Goal: Complete application form

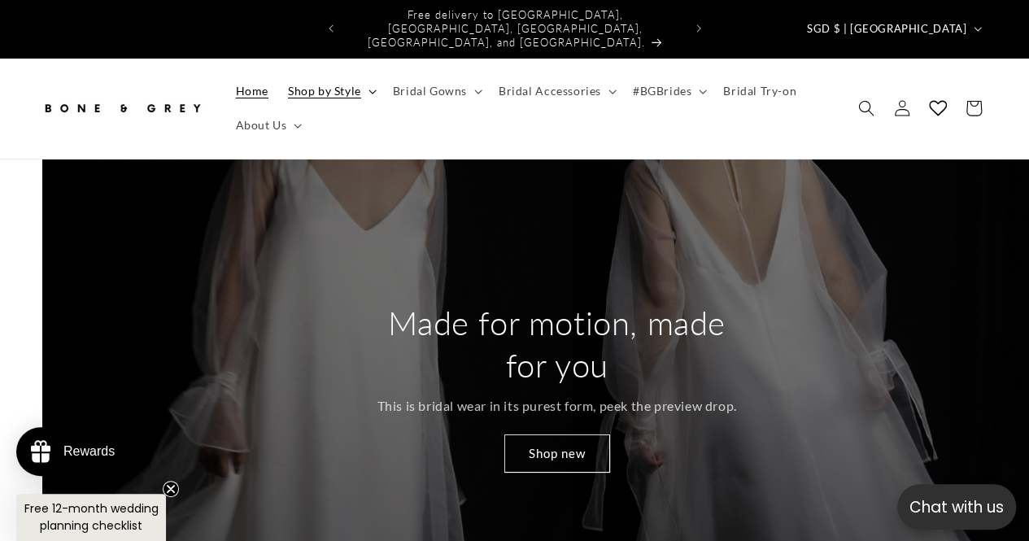
scroll to position [0, 2058]
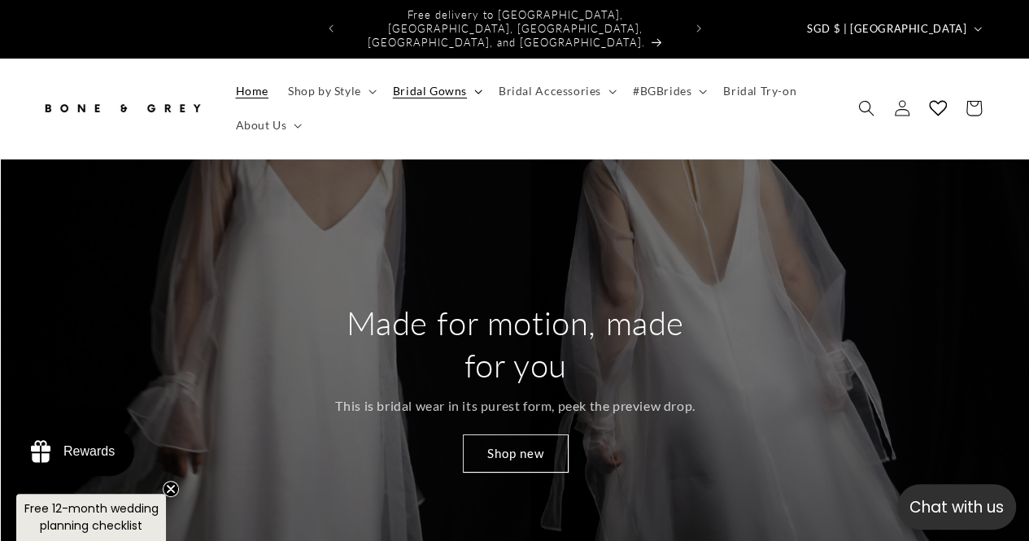
click at [442, 84] on span "Bridal Gowns" at bounding box center [430, 91] width 74 height 15
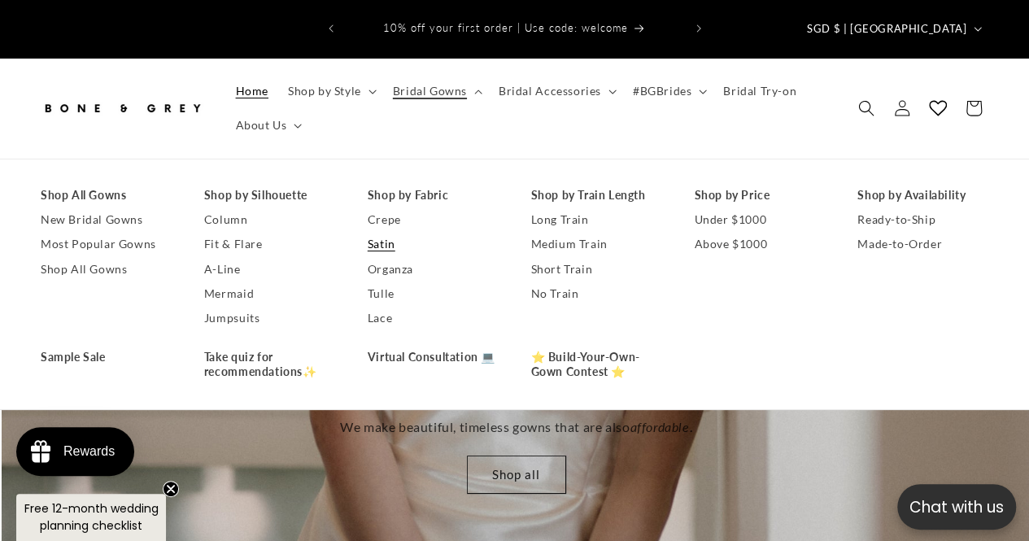
scroll to position [0, 1028]
click at [379, 232] on link "Satin" at bounding box center [433, 244] width 131 height 24
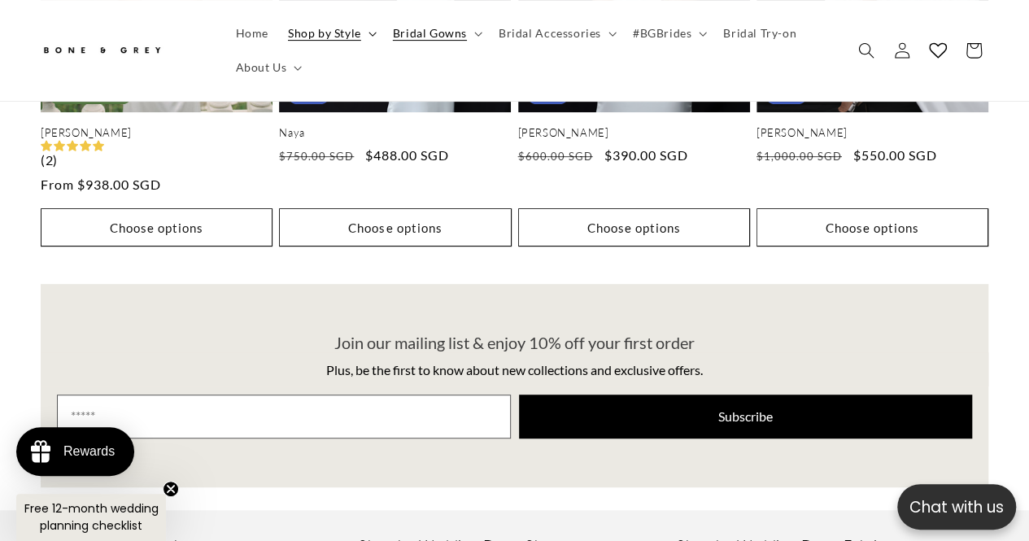
scroll to position [0, 338]
click at [338, 38] on span "Shop by Style" at bounding box center [324, 33] width 73 height 15
click at [665, 34] on span "#BGBrides" at bounding box center [662, 33] width 59 height 15
click at [264, 38] on span "Home" at bounding box center [252, 33] width 33 height 15
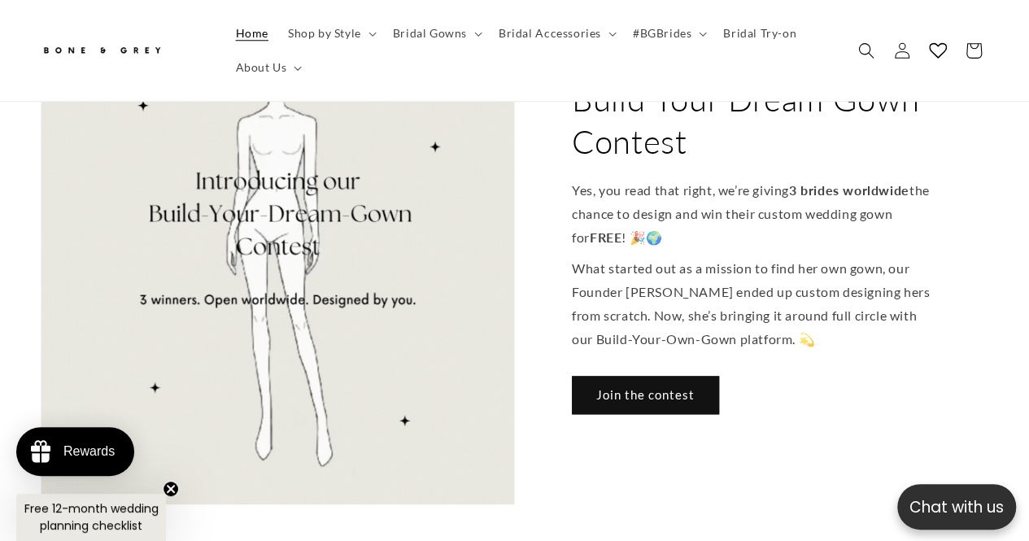
scroll to position [922, 0]
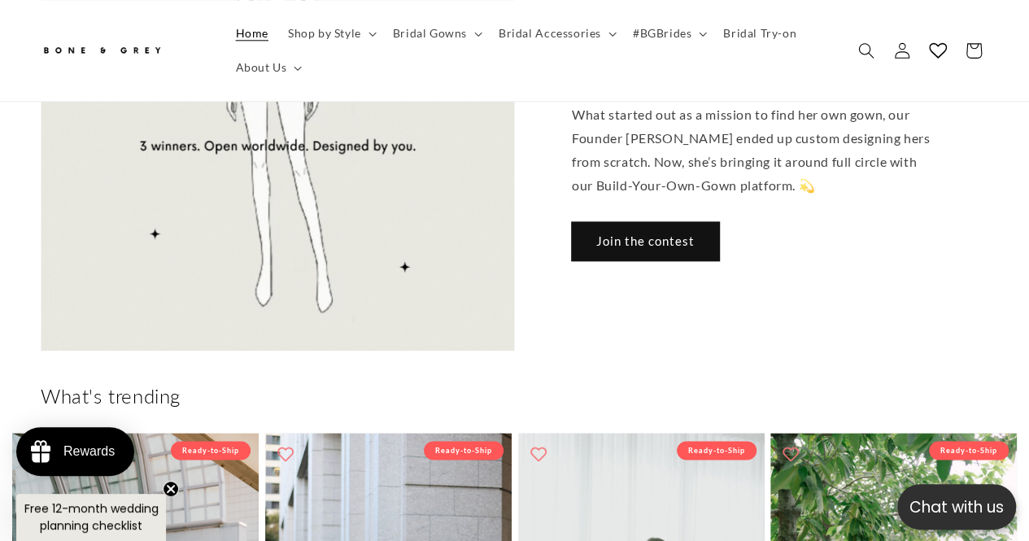
click at [619, 221] on link "Join the contest" at bounding box center [645, 240] width 147 height 38
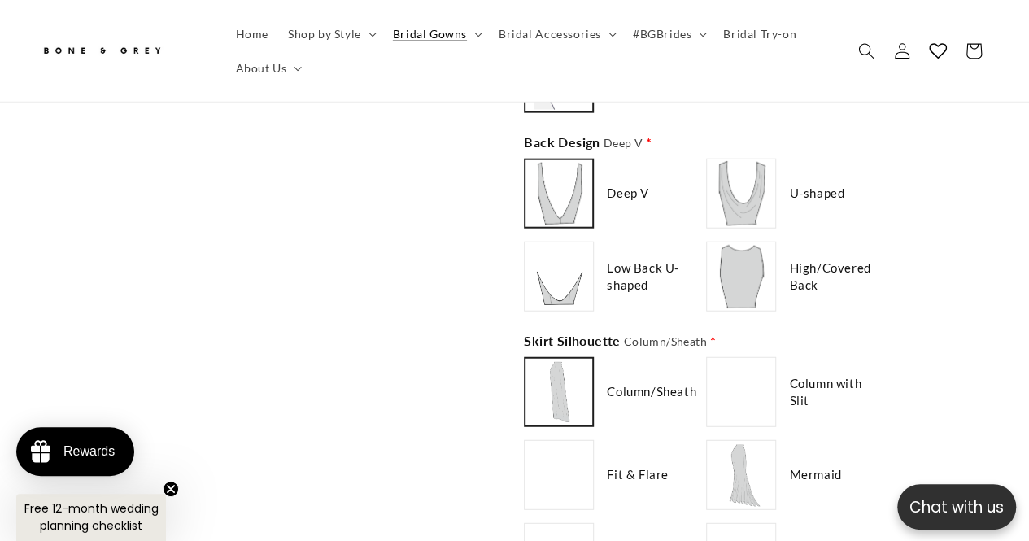
scroll to position [1953, 0]
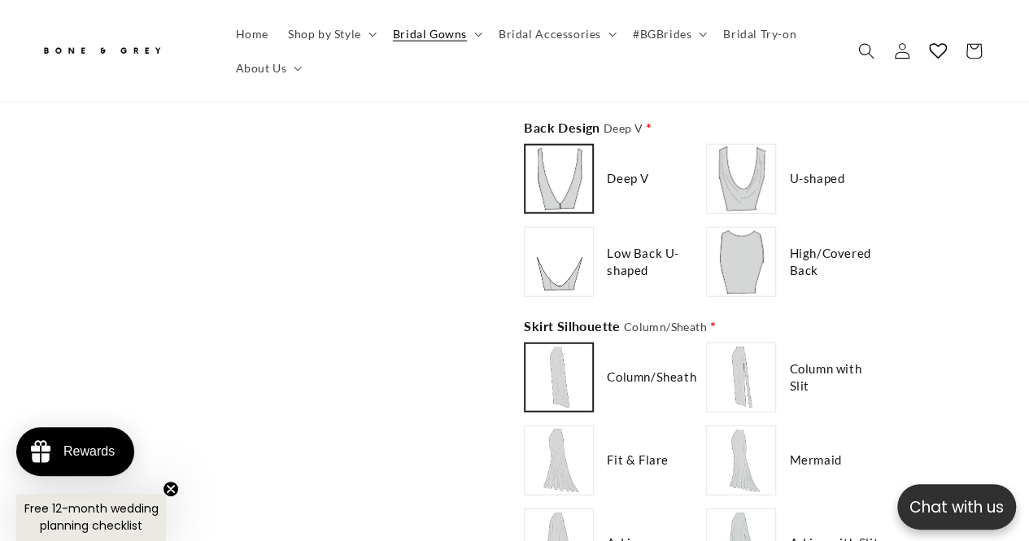
type input "**********"
click at [578, 267] on img at bounding box center [558, 261] width 65 height 65
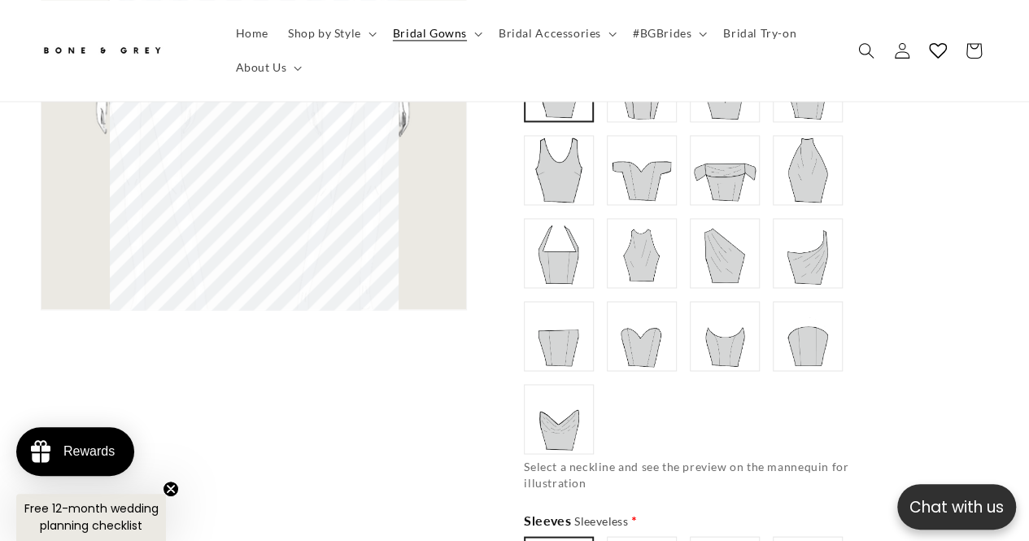
scroll to position [1247, 0]
type input "**********"
click at [722, 329] on img at bounding box center [724, 335] width 65 height 65
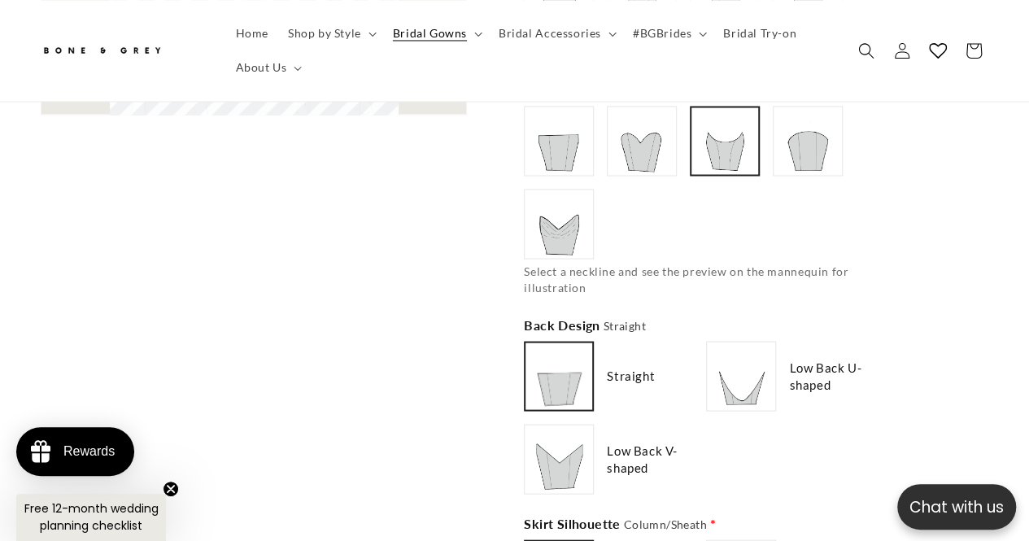
scroll to position [1518, 0]
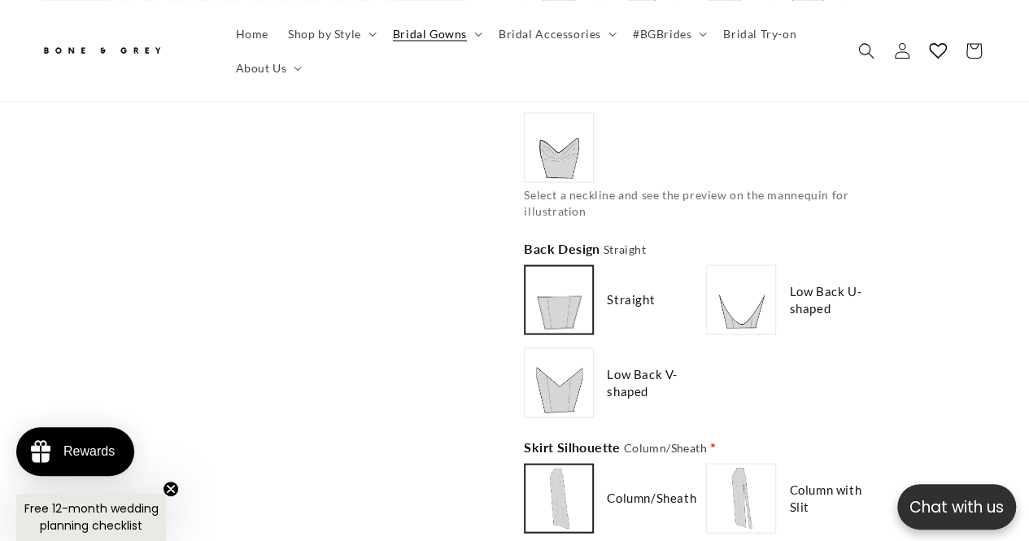
click at [765, 299] on img at bounding box center [741, 299] width 65 height 65
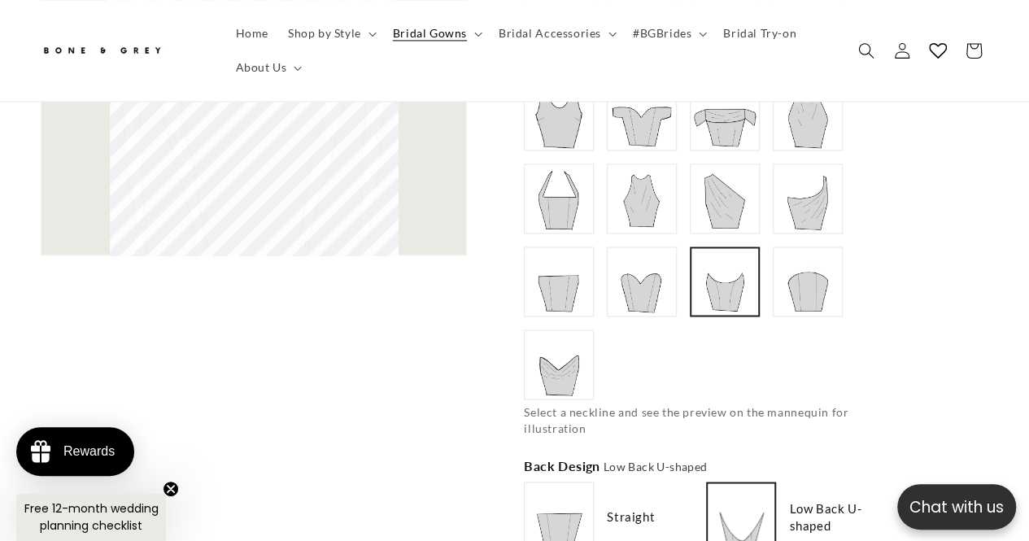
scroll to position [1410, 0]
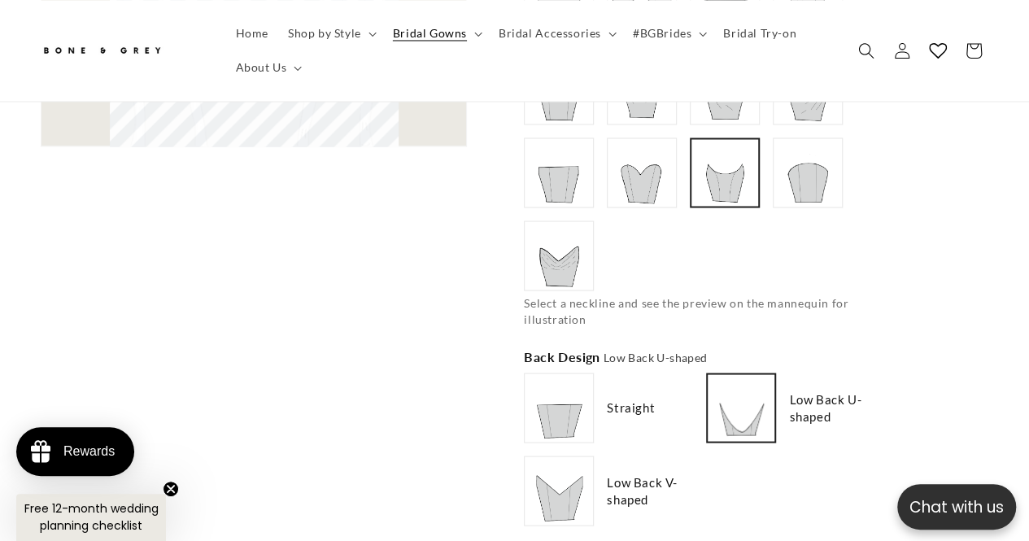
type input "**********"
click at [581, 467] on img at bounding box center [558, 490] width 65 height 65
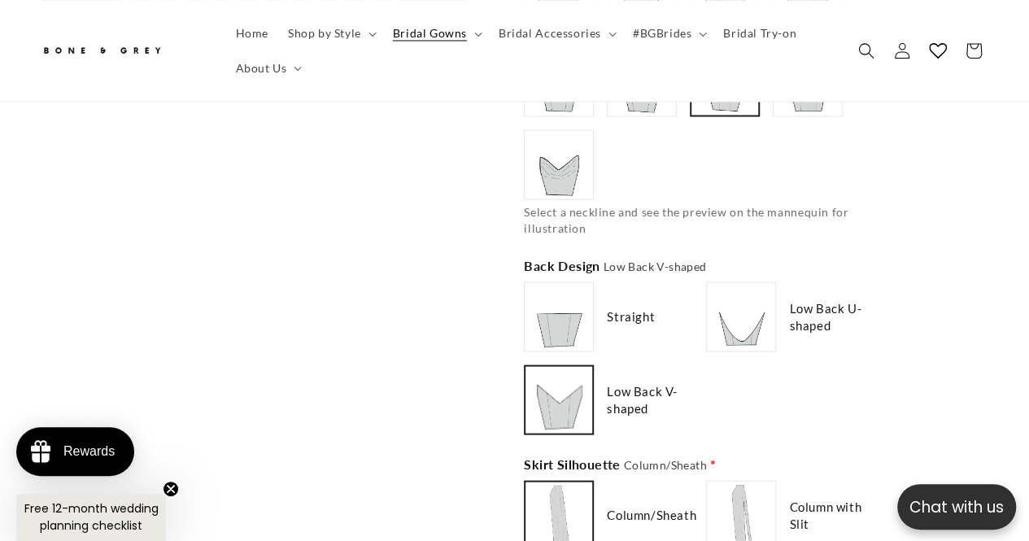
scroll to position [1735, 0]
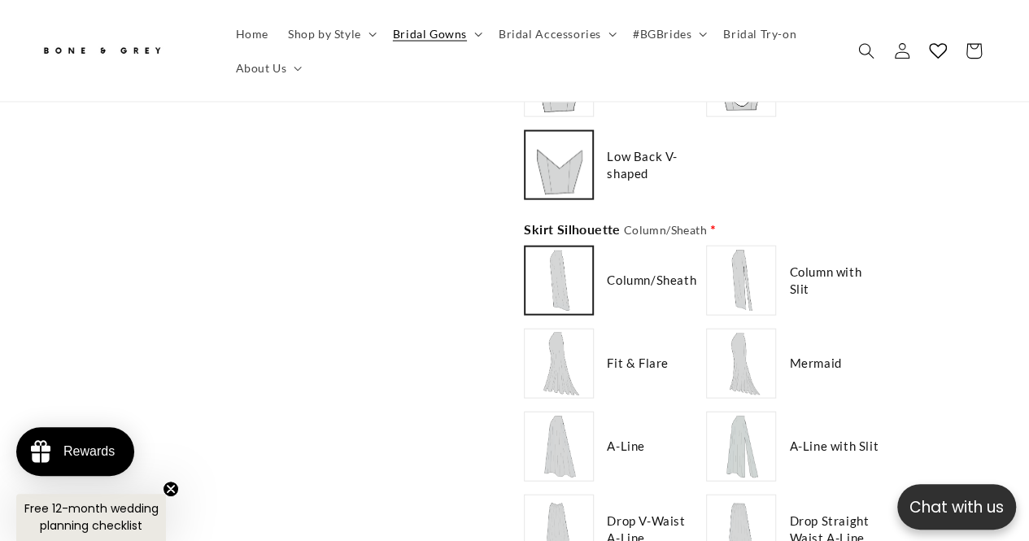
click at [558, 355] on img at bounding box center [558, 363] width 65 height 65
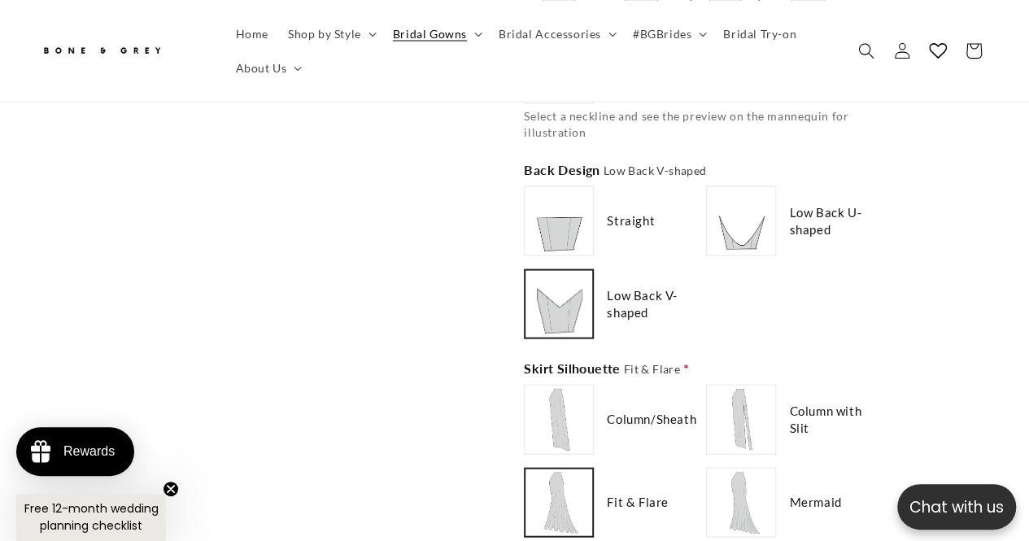
scroll to position [1681, 0]
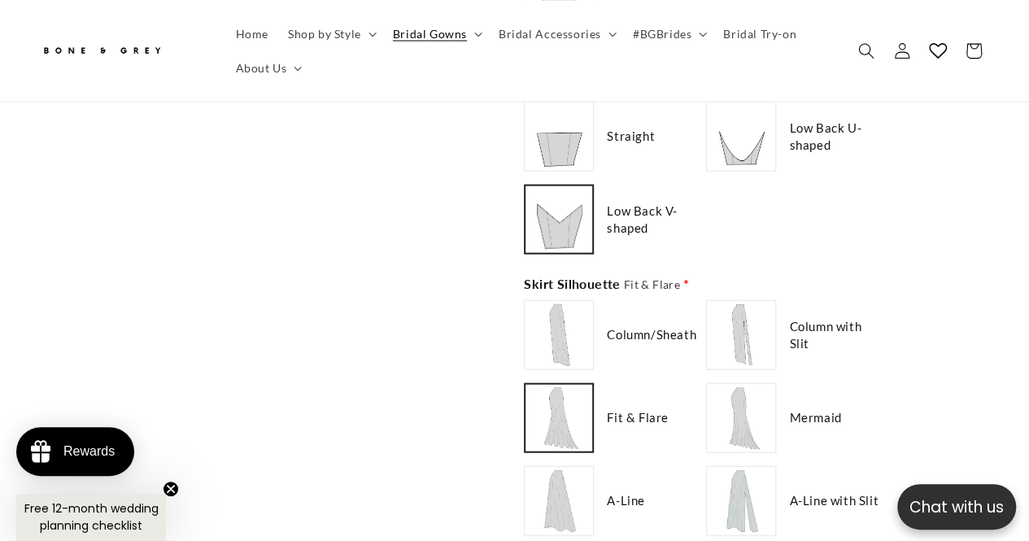
type input "*******"
click at [759, 396] on img at bounding box center [741, 418] width 65 height 65
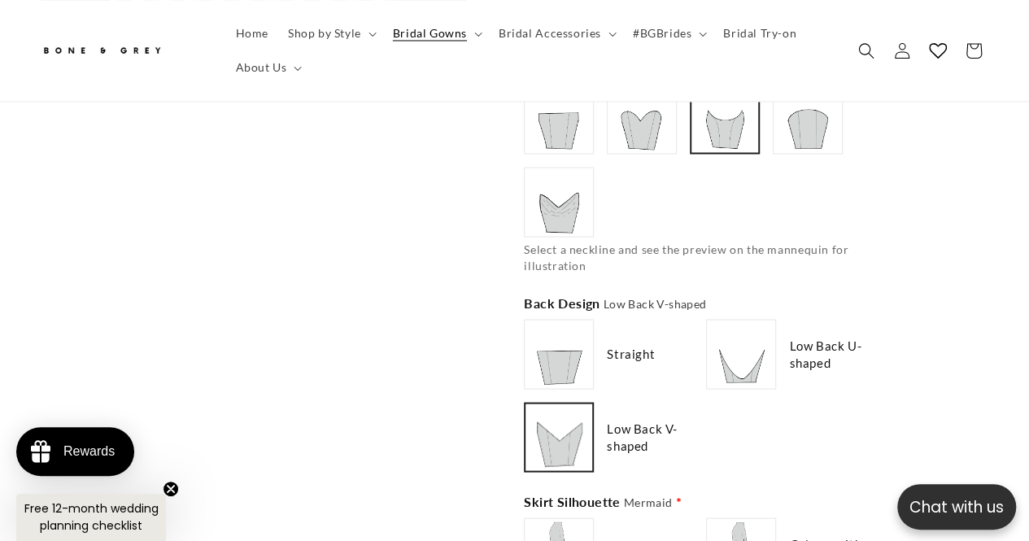
scroll to position [1464, 0]
click at [753, 367] on img at bounding box center [741, 353] width 65 height 65
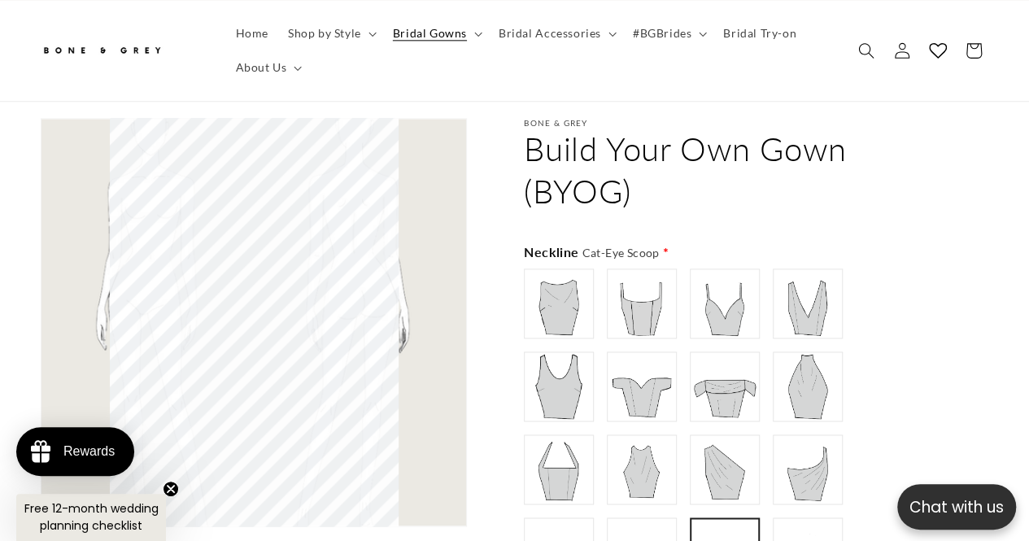
scroll to position [0, 676]
drag, startPoint x: 493, startPoint y: 154, endPoint x: 456, endPoint y: 456, distance: 305.0
click at [462, 456] on div "Gallery Viewer" at bounding box center [254, 322] width 426 height 408
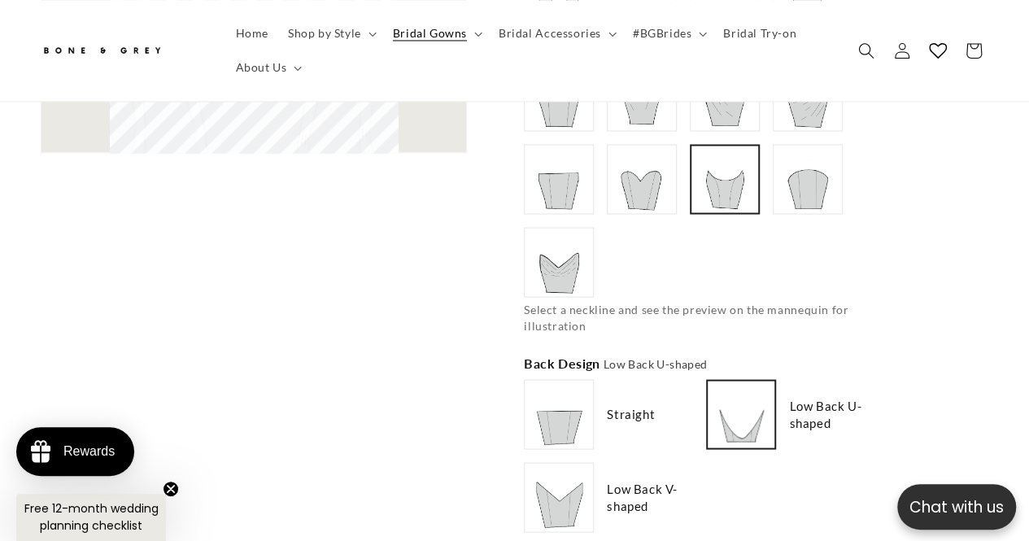
scroll to position [1410, 0]
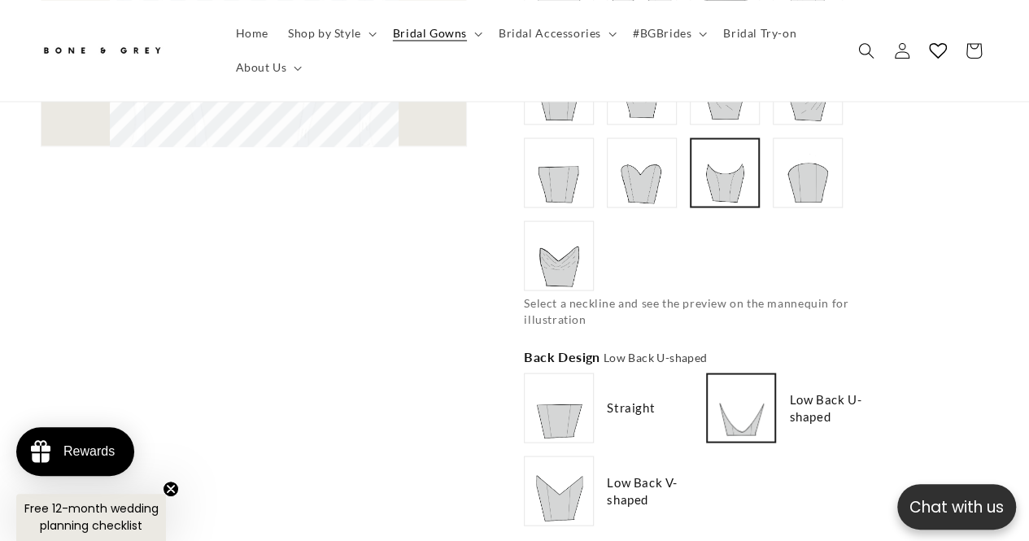
type input "**********"
click at [565, 482] on img at bounding box center [558, 490] width 65 height 65
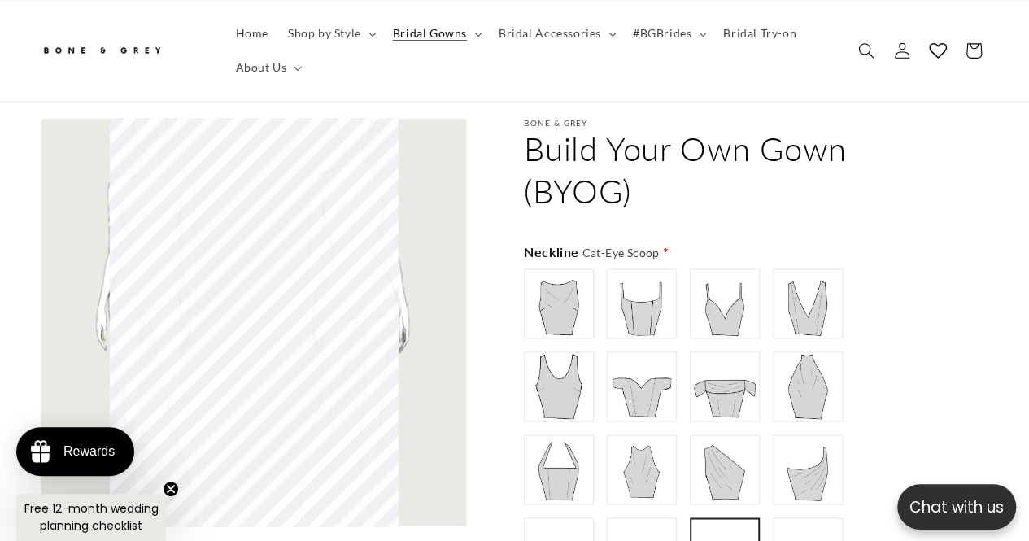
scroll to position [0, 338]
